Goal: Entertainment & Leisure: Browse casually

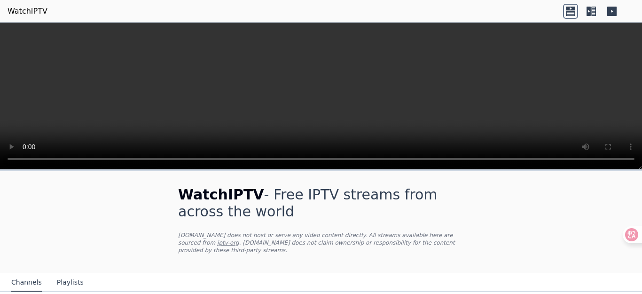
click at [589, 14] on icon at bounding box center [589, 11] width 4 height 9
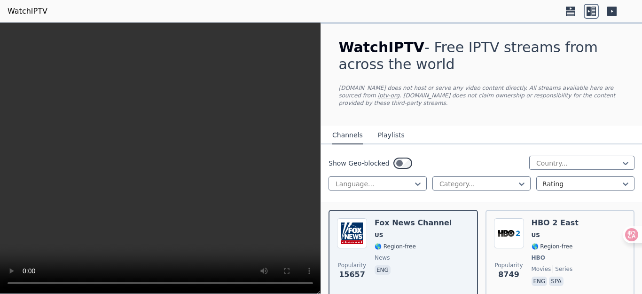
scroll to position [47, 0]
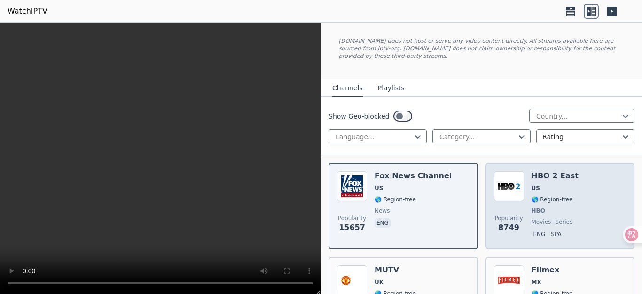
click at [506, 187] on img at bounding box center [509, 186] width 30 height 30
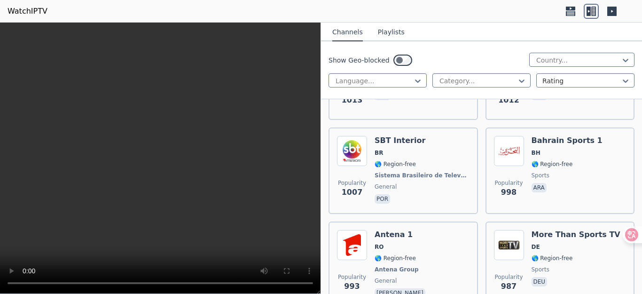
scroll to position [3415, 0]
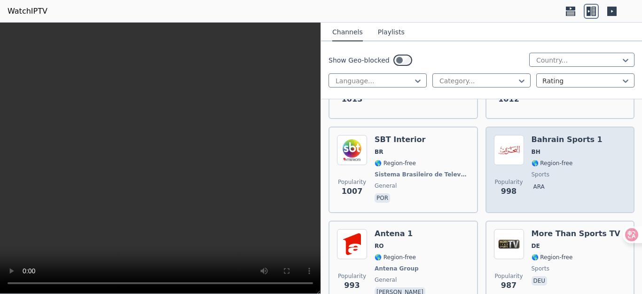
click at [494, 178] on span "Popularity 998" at bounding box center [509, 188] width 30 height 30
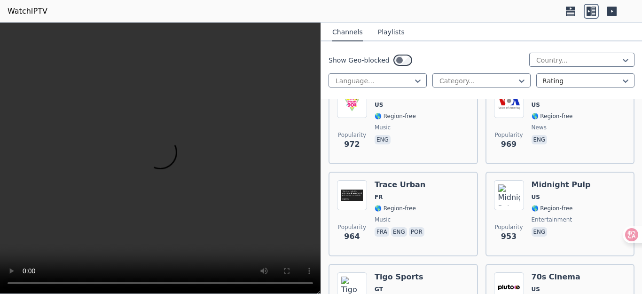
scroll to position [3697, 0]
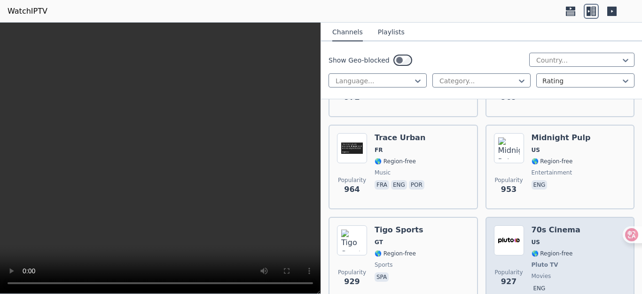
click at [527, 229] on div "Popularity 927 70s Cinema US 🌎 Region-free Pluto TV movies eng" at bounding box center [560, 260] width 133 height 70
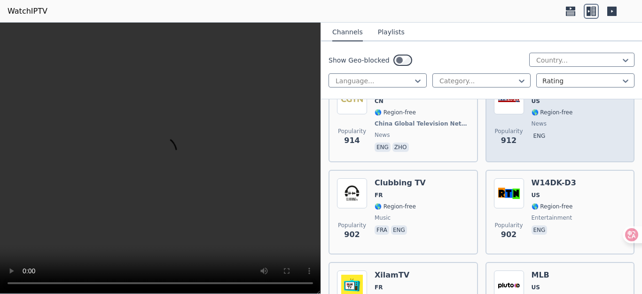
scroll to position [4026, 0]
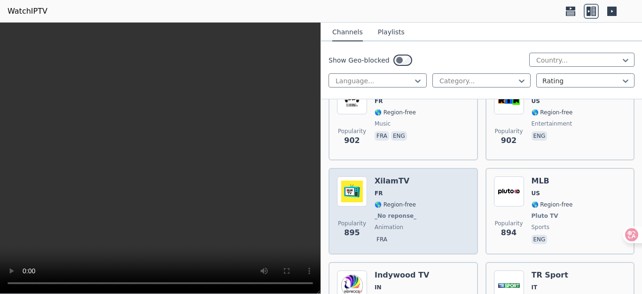
click at [443, 215] on div "Popularity 895 XilamTV FR 🌎 Region-free _No reponse_ animation fra" at bounding box center [403, 211] width 133 height 70
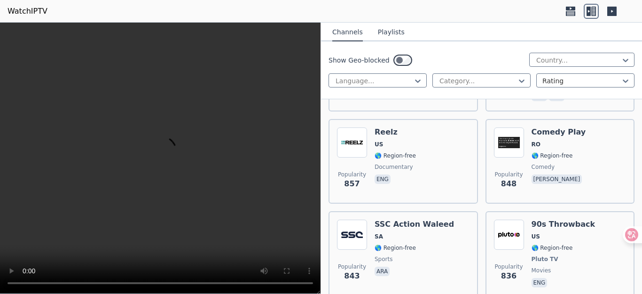
scroll to position [4403, 0]
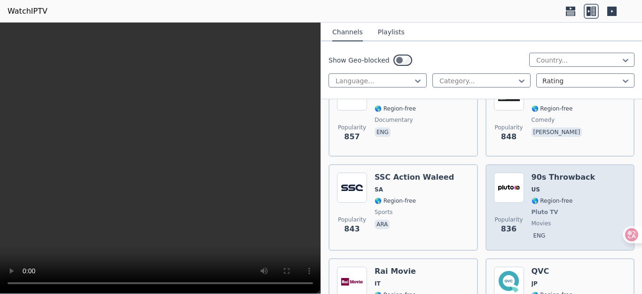
click at [494, 212] on span "Popularity 836" at bounding box center [509, 225] width 30 height 30
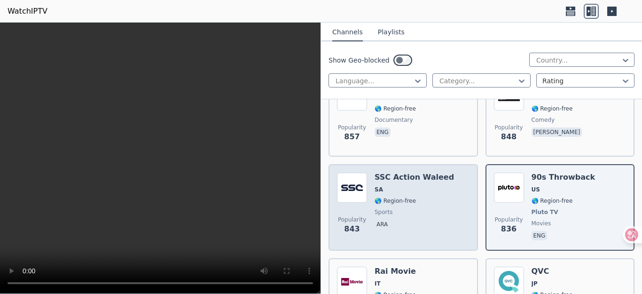
click at [427, 208] on span "sports" at bounding box center [414, 212] width 79 height 8
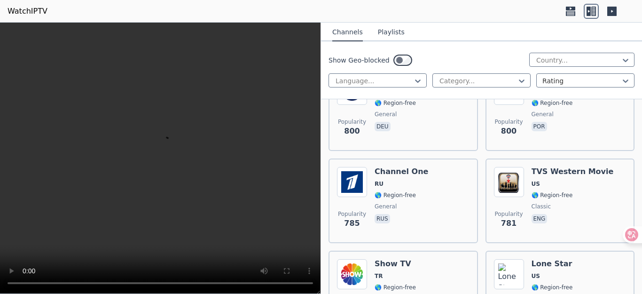
scroll to position [5014, 0]
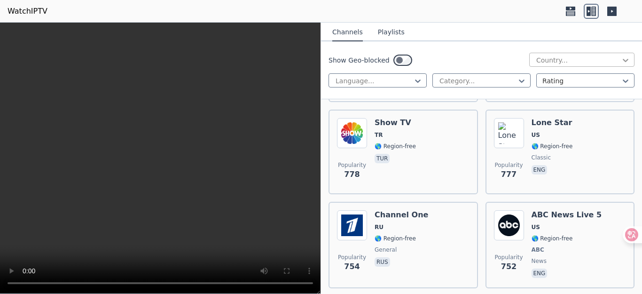
click at [623, 62] on icon at bounding box center [626, 60] width 6 height 3
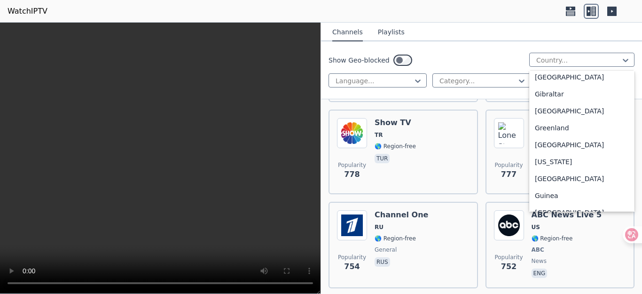
scroll to position [1175, 0]
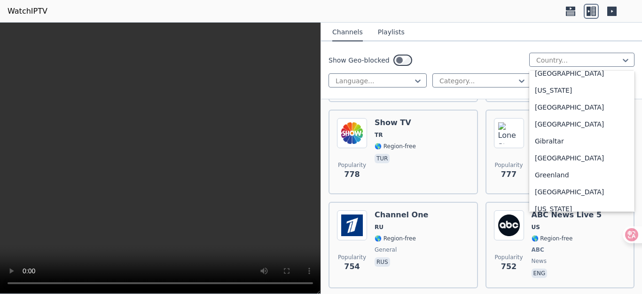
click at [551, 14] on div "[GEOGRAPHIC_DATA]" at bounding box center [581, 5] width 105 height 17
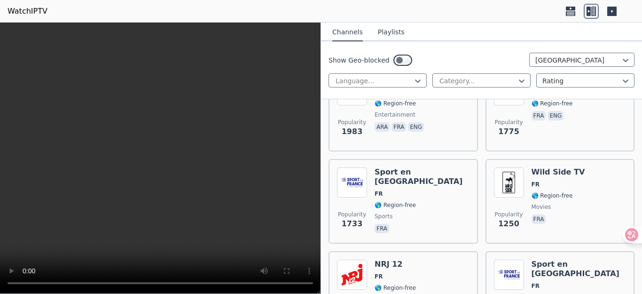
scroll to position [329, 0]
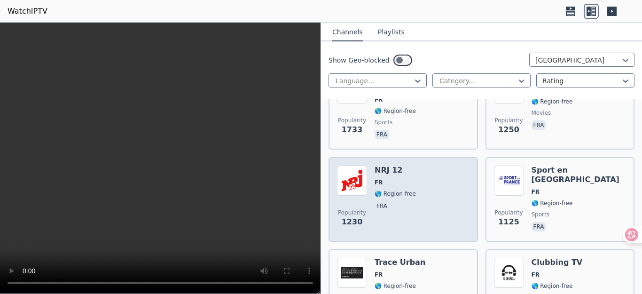
click at [447, 196] on div "Popularity 1230 NRJ 12 FR 🌎 Region-free fra" at bounding box center [403, 199] width 133 height 68
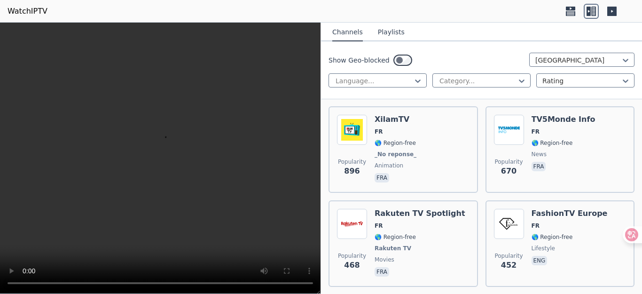
scroll to position [611, 0]
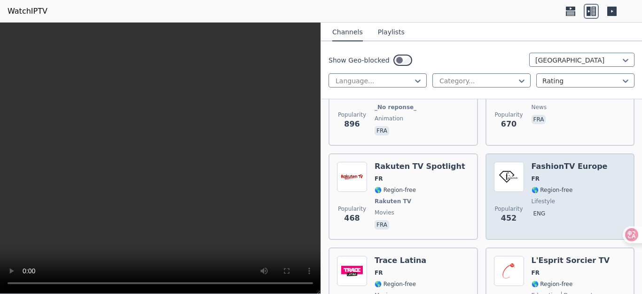
click at [502, 215] on span "452" at bounding box center [509, 217] width 16 height 11
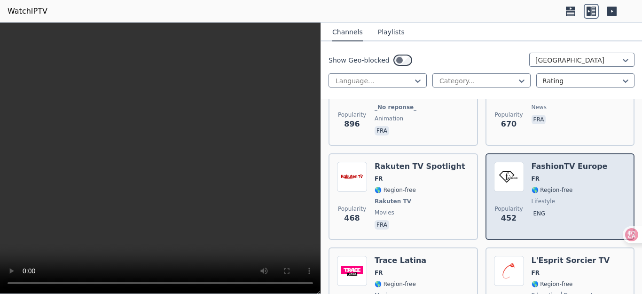
click at [590, 206] on div "Popularity 452 FashionTV [GEOGRAPHIC_DATA] FR 🌎 Region-free lifestyle eng" at bounding box center [560, 197] width 133 height 70
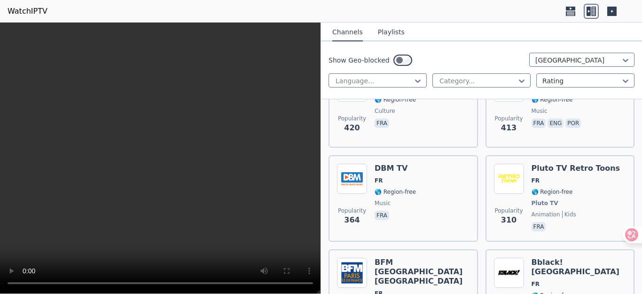
scroll to position [940, 0]
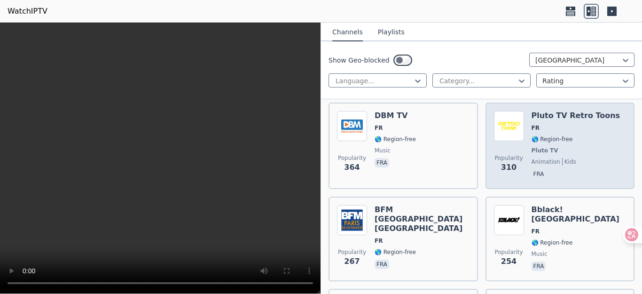
click at [562, 158] on span "kids" at bounding box center [569, 162] width 14 height 8
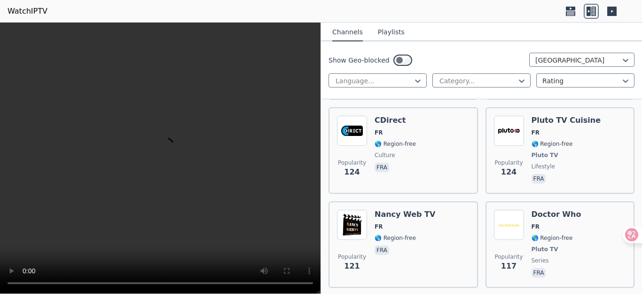
scroll to position [2539, 0]
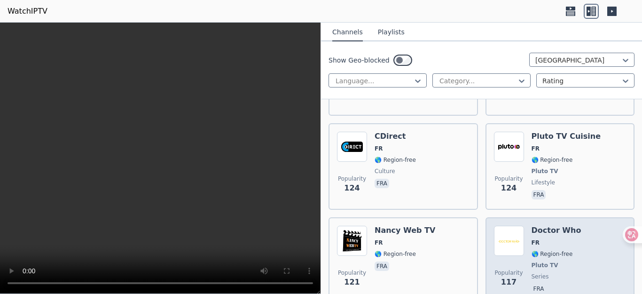
click at [586, 226] on div "Popularity 117 Doctor Who FR 🌎 Region-free Pluto TV series fra" at bounding box center [560, 261] width 133 height 70
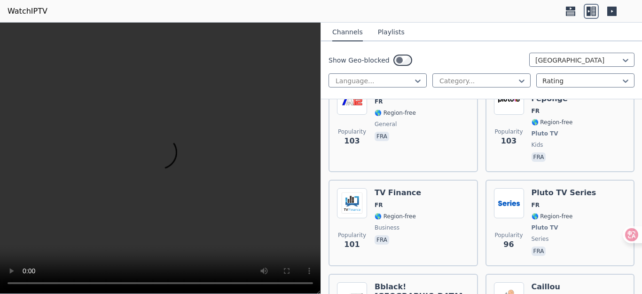
scroll to position [3056, 0]
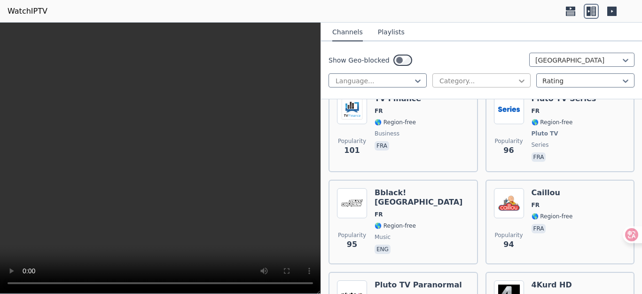
click at [519, 81] on icon at bounding box center [522, 80] width 6 height 3
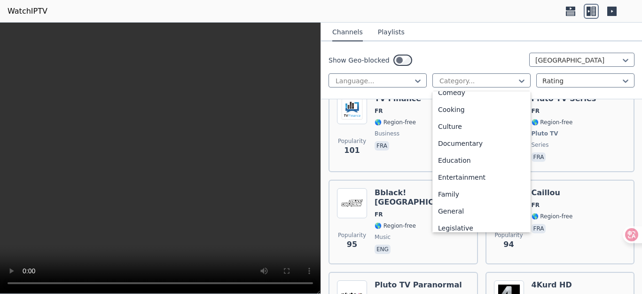
scroll to position [94, 0]
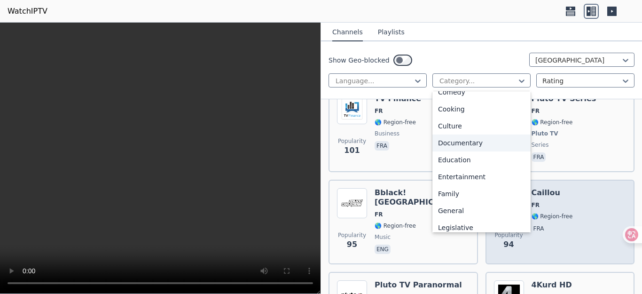
click at [484, 151] on div "Documentary" at bounding box center [481, 142] width 98 height 17
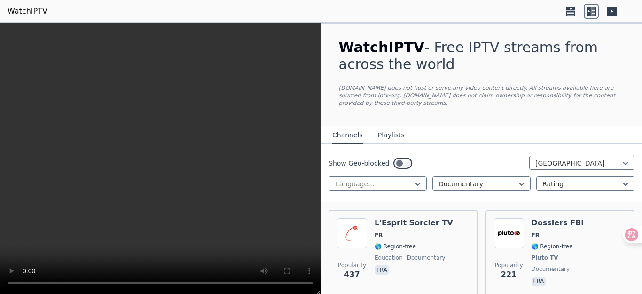
scroll to position [94, 0]
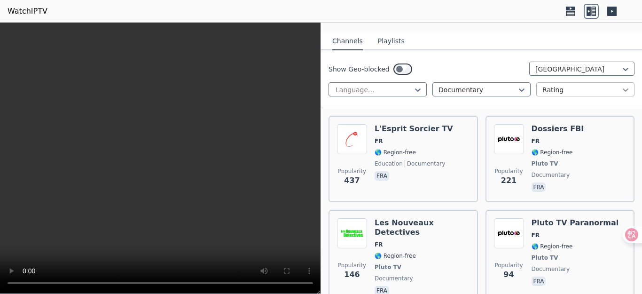
click at [621, 85] on icon at bounding box center [625, 89] width 9 height 9
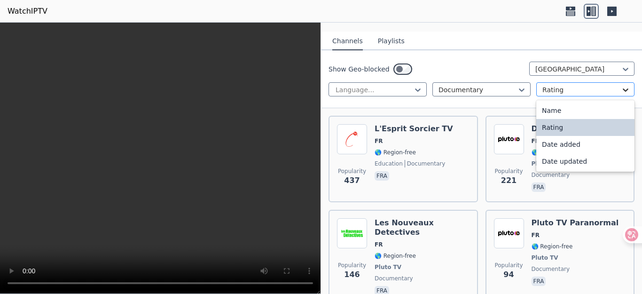
click at [621, 85] on icon at bounding box center [625, 89] width 9 height 9
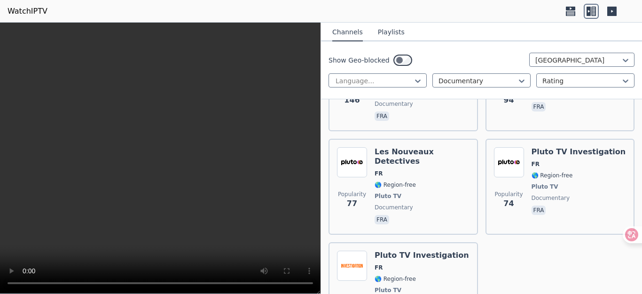
scroll to position [316, 0]
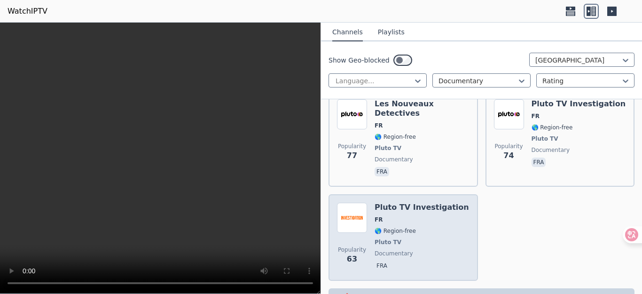
click at [429, 238] on span "Pluto TV" at bounding box center [422, 242] width 94 height 8
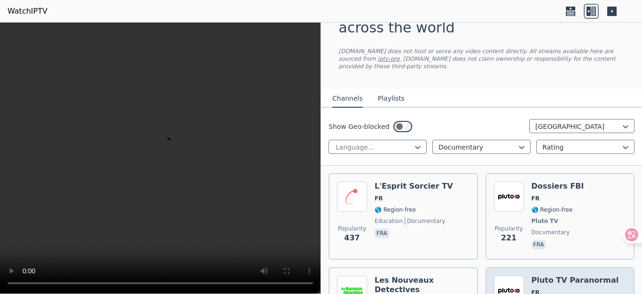
scroll to position [34, 0]
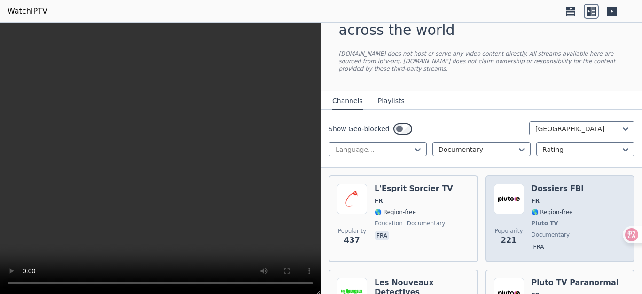
click at [511, 221] on span "Popularity 221" at bounding box center [509, 236] width 30 height 30
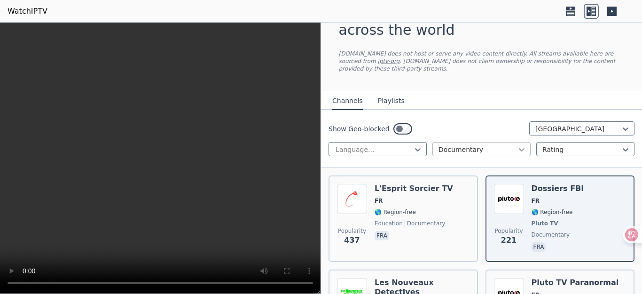
click at [519, 148] on icon at bounding box center [522, 149] width 6 height 3
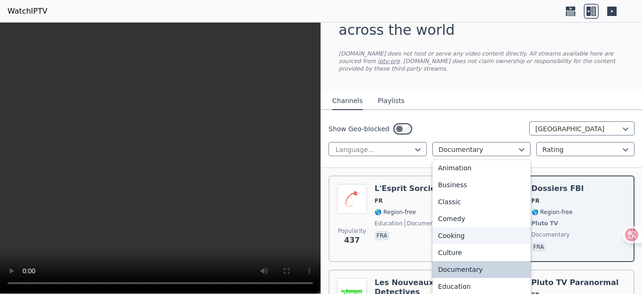
scroll to position [177, 0]
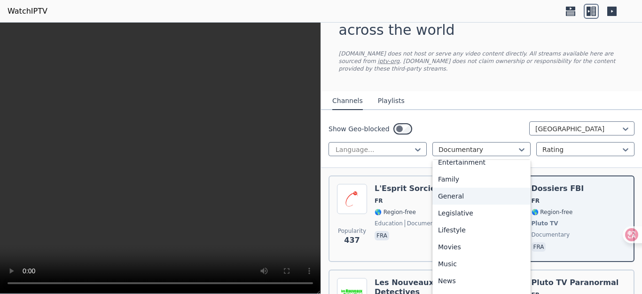
click at [489, 204] on div "General" at bounding box center [481, 196] width 98 height 17
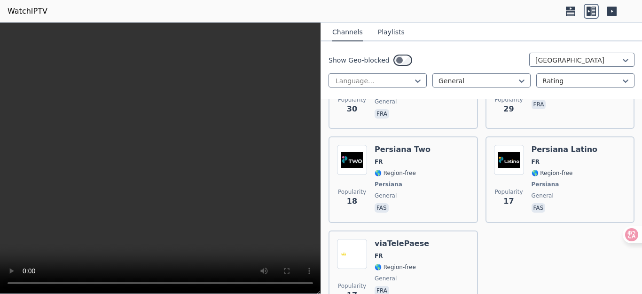
scroll to position [587, 0]
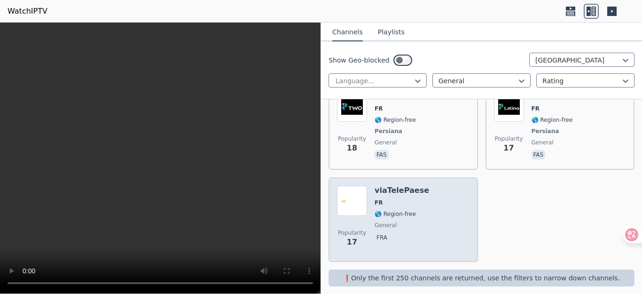
click at [453, 205] on div "Popularity 17 viaTelePaese FR 🌎 Region-free general fra" at bounding box center [403, 220] width 133 height 68
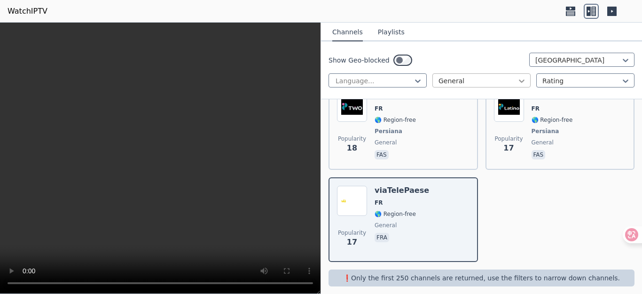
click at [517, 82] on icon at bounding box center [521, 80] width 9 height 9
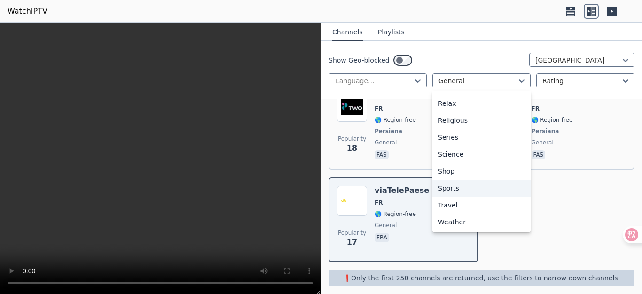
scroll to position [370, 0]
click at [499, 189] on div "Sports" at bounding box center [481, 188] width 98 height 17
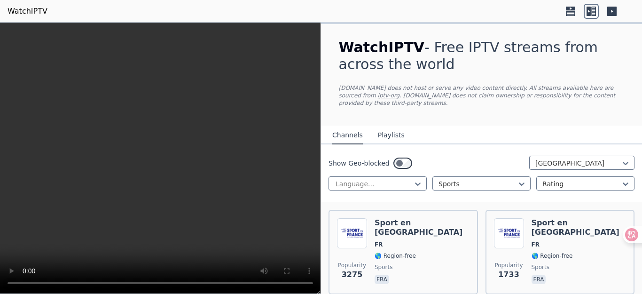
scroll to position [125, 0]
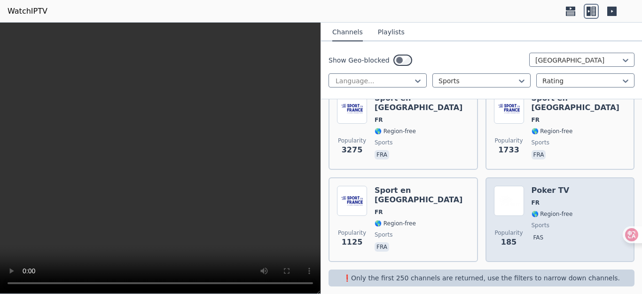
click at [566, 238] on div "Popularity 185 Poker TV FR 🌎 Region-free sports fas" at bounding box center [560, 220] width 133 height 68
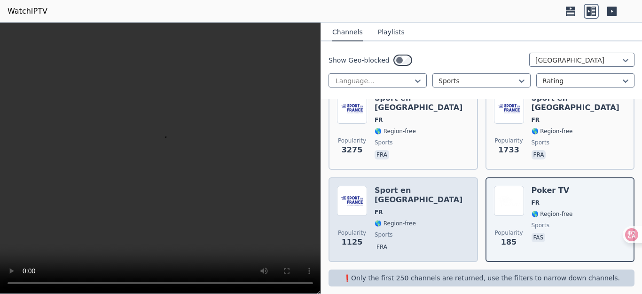
scroll to position [78, 0]
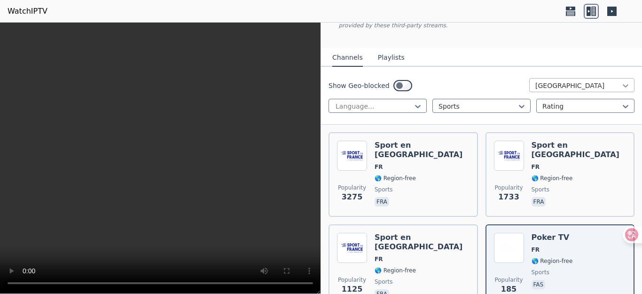
click at [621, 84] on icon at bounding box center [625, 85] width 9 height 9
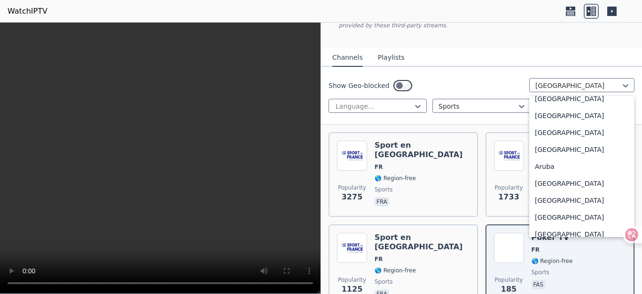
scroll to position [0, 0]
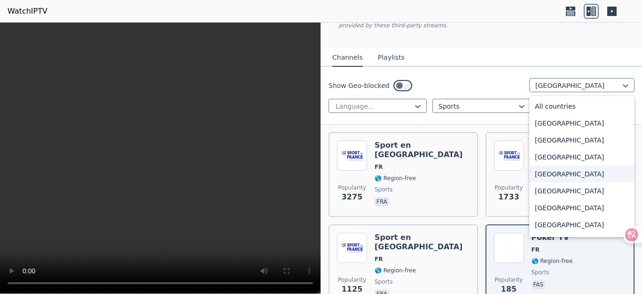
click at [558, 157] on div "[GEOGRAPHIC_DATA]" at bounding box center [581, 157] width 105 height 17
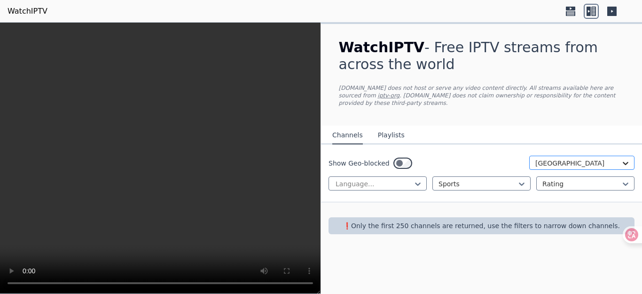
click at [626, 162] on icon at bounding box center [626, 163] width 6 height 3
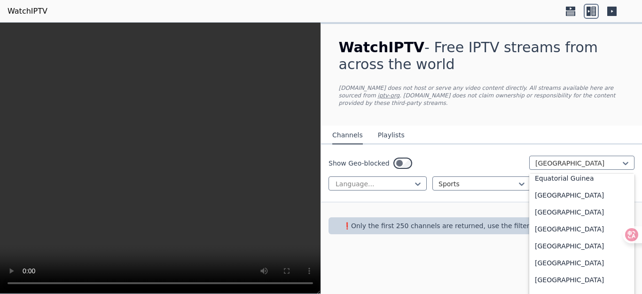
scroll to position [1034, 0]
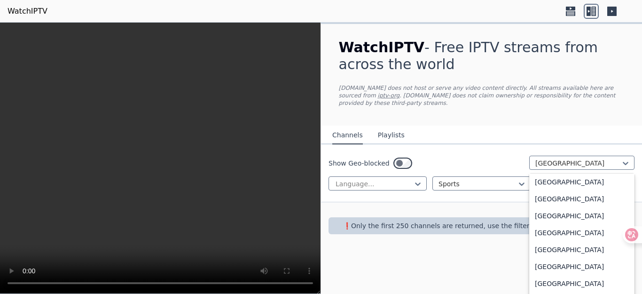
click at [586, 106] on div "[GEOGRAPHIC_DATA]" at bounding box center [581, 97] width 105 height 17
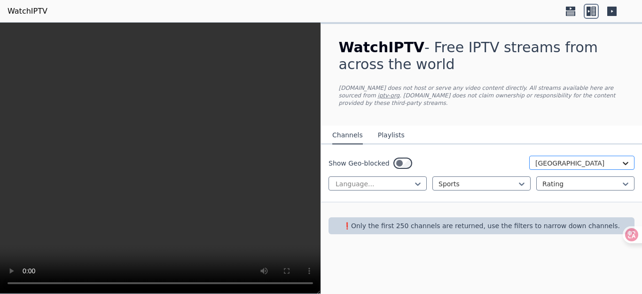
click at [622, 158] on icon at bounding box center [625, 162] width 9 height 9
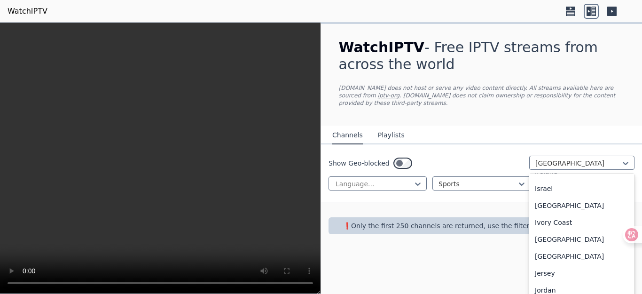
scroll to position [1608, 0]
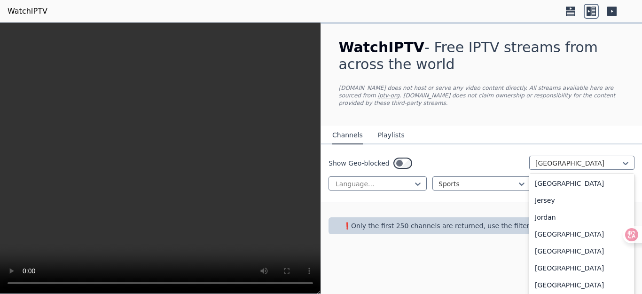
click at [585, 90] on div "[GEOGRAPHIC_DATA]" at bounding box center [581, 81] width 105 height 17
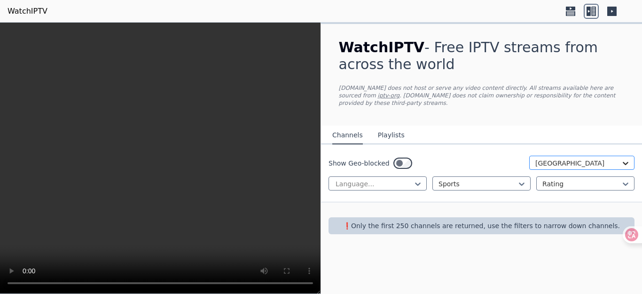
click at [624, 161] on icon at bounding box center [625, 162] width 9 height 9
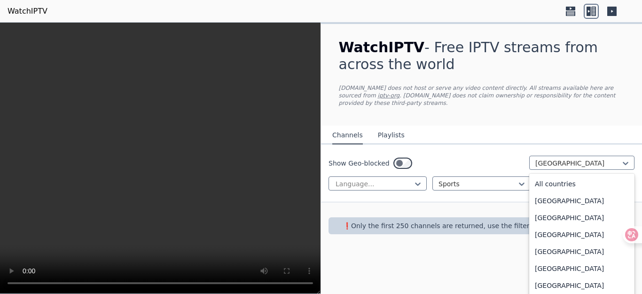
scroll to position [1571, 0]
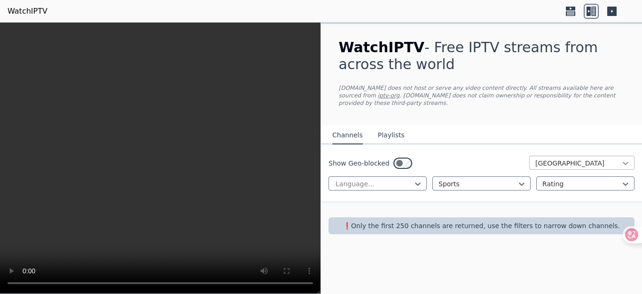
drag, startPoint x: 630, startPoint y: 220, endPoint x: 628, endPoint y: 163, distance: 56.9
click at [628, 163] on html "WatchIPTV WatchIPTV - Free IPTV streams from across the world [DOMAIN_NAME] doe…" at bounding box center [321, 147] width 642 height 294
drag, startPoint x: 637, startPoint y: 234, endPoint x: 642, endPoint y: 113, distance: 120.9
click at [642, 113] on div at bounding box center [633, 112] width 17 height 17
click at [626, 162] on icon at bounding box center [626, 163] width 6 height 3
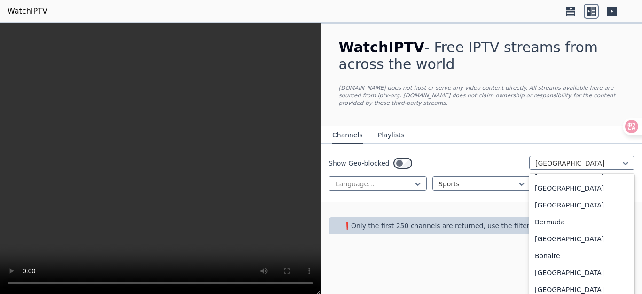
scroll to position [0, 0]
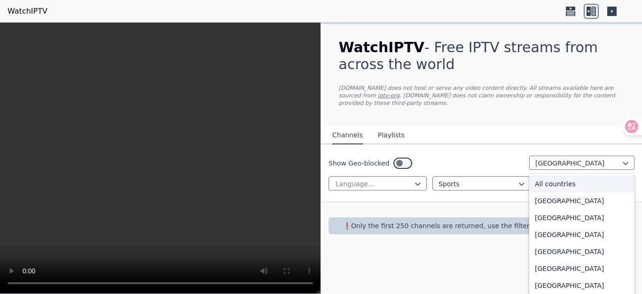
click at [586, 177] on div "All countries" at bounding box center [581, 183] width 105 height 17
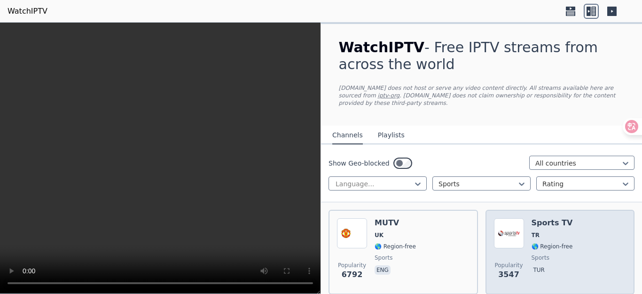
scroll to position [94, 0]
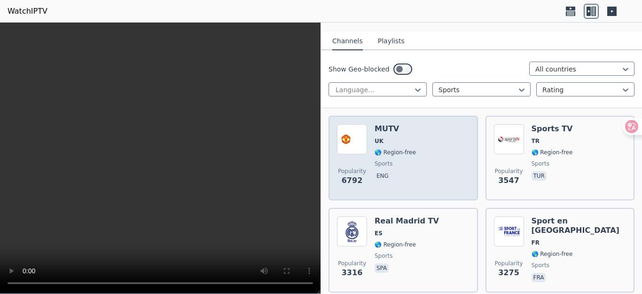
click at [409, 173] on div "Popularity 6792 MUTV [GEOGRAPHIC_DATA] 🌎 Region-free sports eng" at bounding box center [403, 158] width 133 height 68
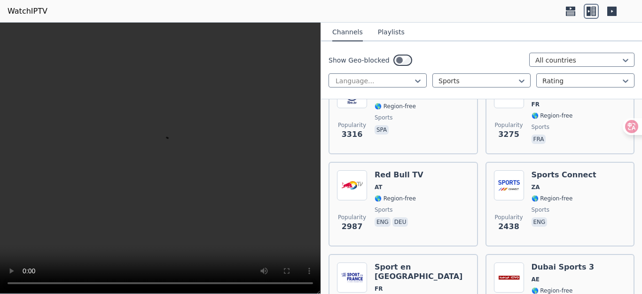
scroll to position [235, 0]
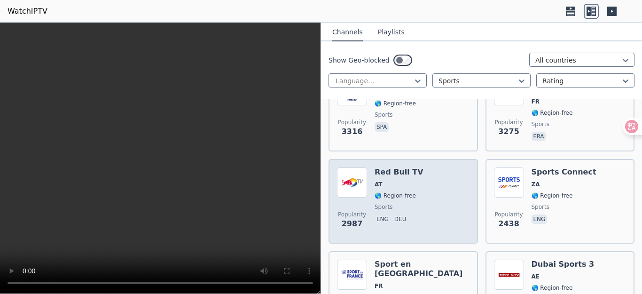
click at [455, 211] on div "Popularity 2987 Red Bull TV AT 🌎 Region-free sports eng deu" at bounding box center [403, 201] width 133 height 68
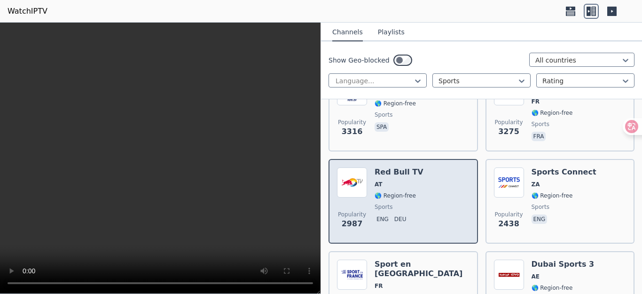
click at [455, 211] on div "Popularity 2987 Red Bull TV AT 🌎 Region-free sports eng deu" at bounding box center [403, 201] width 133 height 68
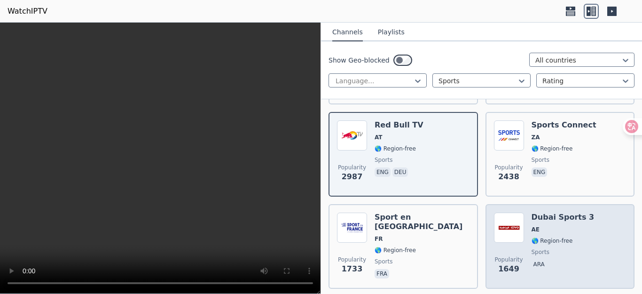
click at [593, 232] on div "Popularity 1649 Dubai Sports 3 AE 🌎 Region-free sports ara" at bounding box center [560, 246] width 133 height 68
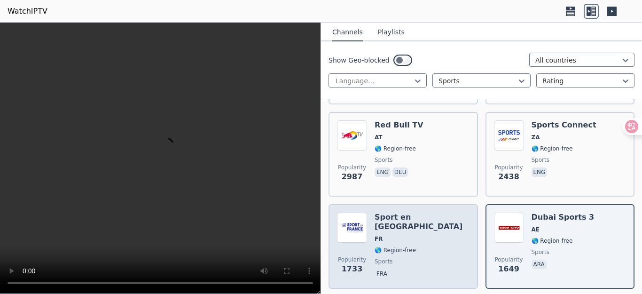
scroll to position [376, 0]
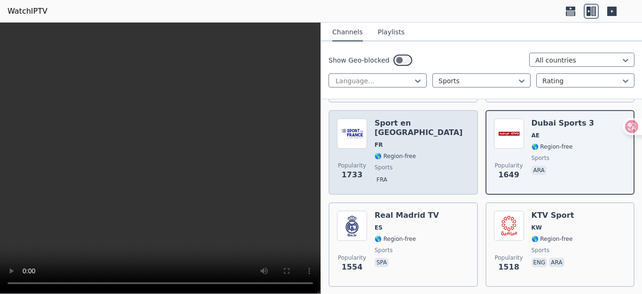
click at [445, 153] on div "Popularity 1733 Sport en [GEOGRAPHIC_DATA] FR 🌎 Region-free sports fra" at bounding box center [403, 152] width 133 height 68
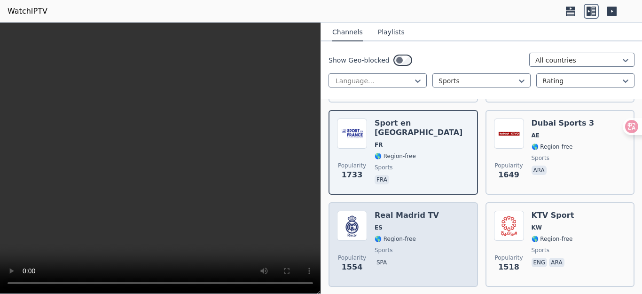
click at [434, 251] on div "Popularity 1554 Real Madrid TV ES 🌎 Region-free sports spa" at bounding box center [403, 245] width 133 height 68
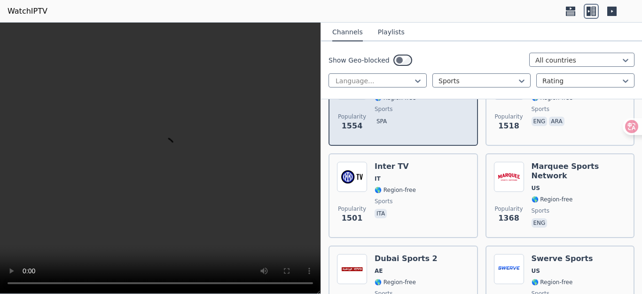
scroll to position [611, 0]
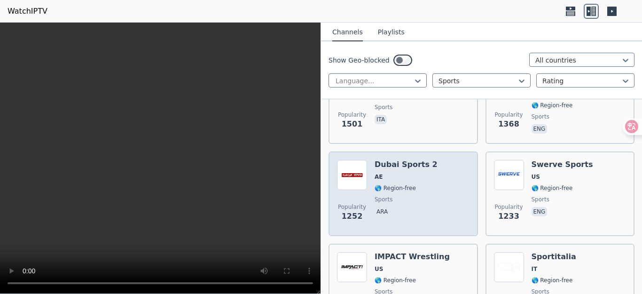
click at [443, 188] on div "Popularity 1252 Dubai Sports 2 AE 🌎 Region-free sports ara" at bounding box center [403, 194] width 133 height 68
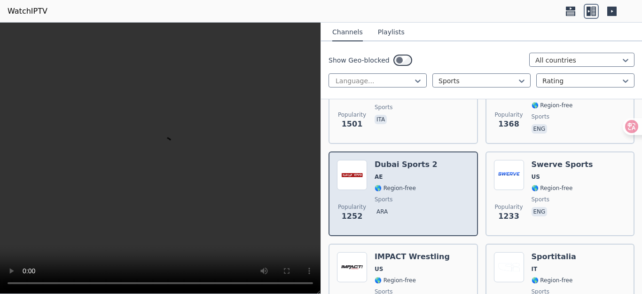
scroll to position [705, 0]
